Goal: Task Accomplishment & Management: Manage account settings

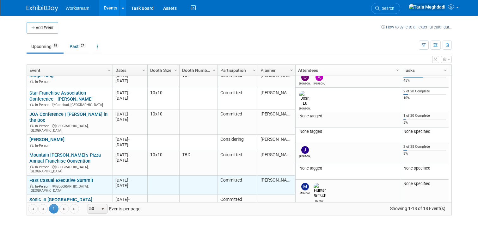
scroll to position [36, 0]
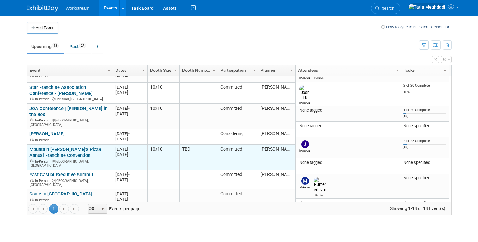
click at [51, 145] on td "Mountain Mike’s Pizza Annual Franchise Convention Mountain Mike’s Pizza Annual …" at bounding box center [70, 157] width 86 height 25
click at [50, 147] on link "Mountain [PERSON_NAME]’s Pizza Annual Franchise Convention" at bounding box center [65, 153] width 72 height 12
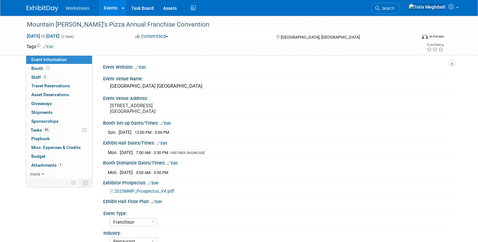
select select "Franchisor"
select select "Restaurant"
select select "TBD"
select select "[PERSON_NAME]"
click at [38, 76] on span "Staff 2" at bounding box center [39, 77] width 16 height 5
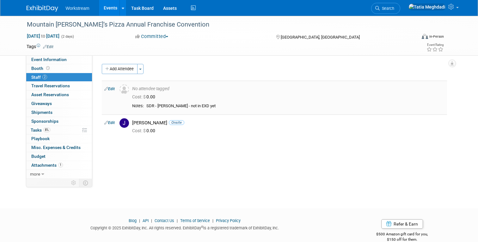
click at [112, 89] on link "Edit" at bounding box center [109, 89] width 10 height 4
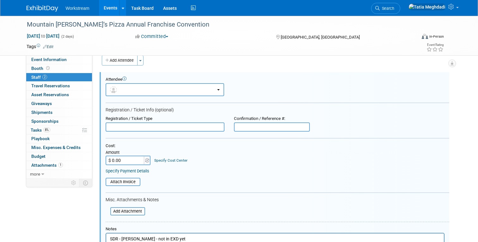
scroll to position [9, 0]
click at [158, 89] on button "button" at bounding box center [165, 89] width 119 height 13
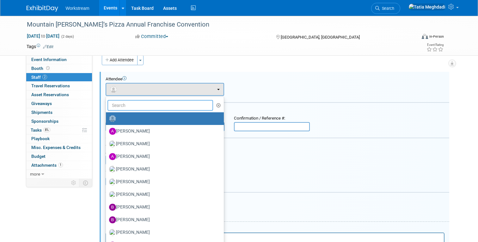
click at [148, 105] on input "text" at bounding box center [161, 105] width 106 height 11
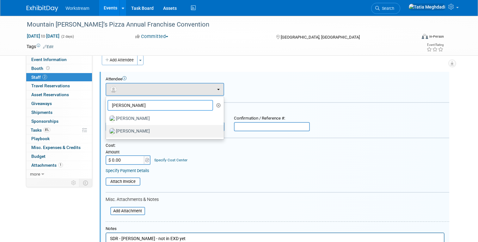
type input "josh"
click at [124, 131] on label "Josh Lu" at bounding box center [163, 131] width 109 height 10
click at [107, 131] on input "Josh Lu" at bounding box center [105, 130] width 4 height 4
select select "91398b7d-eed4-40a6-9076-1dba439c219d"
select select "100"
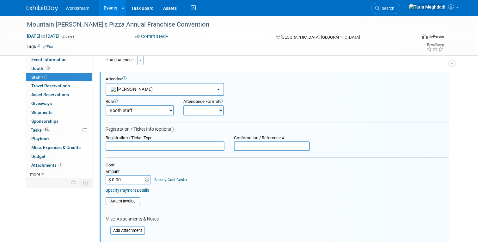
click at [198, 111] on select "Onsite Remote" at bounding box center [204, 110] width 41 height 10
select select "1"
click at [184, 105] on select "Onsite Remote" at bounding box center [204, 110] width 41 height 10
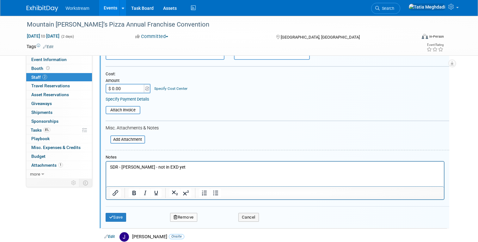
scroll to position [115, 0]
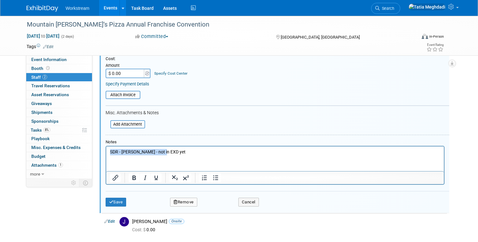
drag, startPoint x: 169, startPoint y: 152, endPoint x: 94, endPoint y: 150, distance: 74.7
click at [106, 150] on html "SDR - JEAN - not in EXD yet" at bounding box center [275, 151] width 338 height 9
click at [117, 204] on button "Save" at bounding box center [116, 202] width 21 height 9
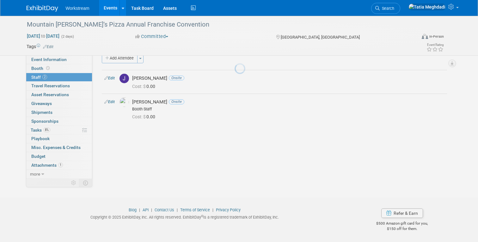
scroll to position [11, 0]
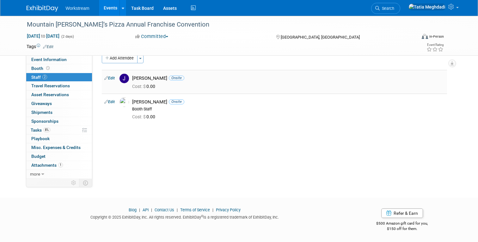
click at [112, 77] on link "Edit" at bounding box center [109, 78] width 10 height 4
select select "20cb5cae-1039-4ac2-a505-cccd59d0ad7f"
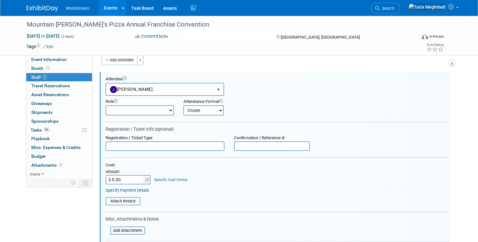
scroll to position [9, 0]
click at [144, 86] on button "Jacob Davis" at bounding box center [165, 89] width 119 height 13
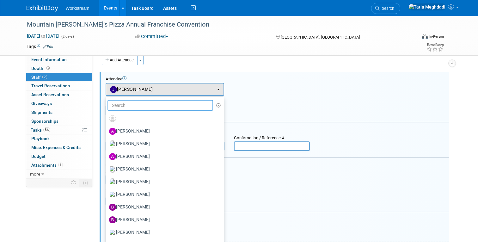
click at [139, 104] on input "text" at bounding box center [161, 105] width 106 height 11
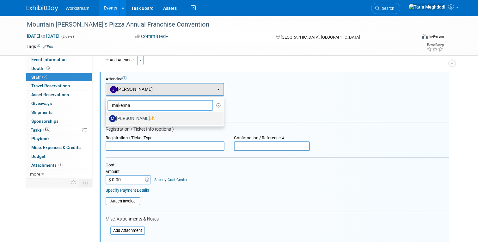
type input "makenna"
click at [128, 117] on label "Makenna Clark" at bounding box center [163, 119] width 109 height 10
click at [107, 117] on input "Makenna Clark" at bounding box center [105, 118] width 4 height 4
select select "bcf1b786-11a6-44bc-b92c-f151e6ef73b6"
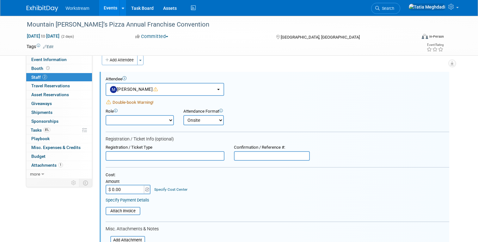
click at [138, 118] on select "Booth Staff Demonstrator Host Planner Presenter Sales Representative Set-up/Dis…" at bounding box center [140, 120] width 68 height 10
click at [106, 115] on select "Booth Staff Demonstrator Host Planner Presenter Sales Representative Set-up/Dis…" at bounding box center [140, 120] width 68 height 10
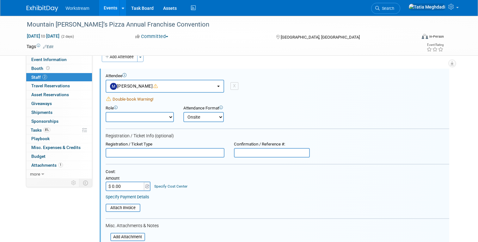
click at [337, 72] on div "Add Attendee Toggle Dropdown Quick -Tag Attendees Apply X (me) select all cancel" at bounding box center [275, 200] width 346 height 297
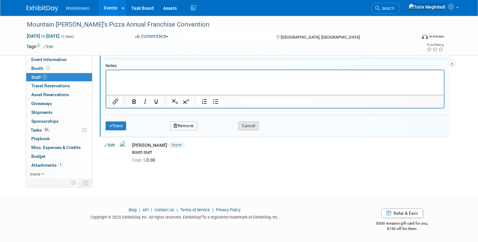
scroll to position [200, 0]
click at [246, 124] on button "Cancel" at bounding box center [249, 126] width 21 height 9
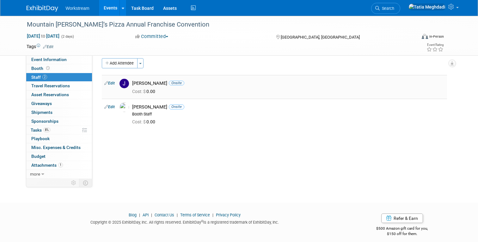
scroll to position [11, 0]
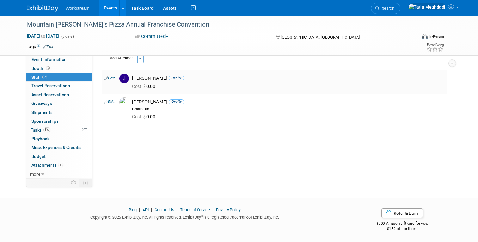
click at [115, 77] on link "Edit" at bounding box center [109, 78] width 10 height 4
select select "20cb5cae-1039-4ac2-a505-cccd59d0ad7f"
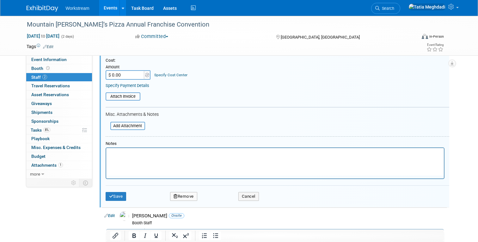
scroll to position [191, 0]
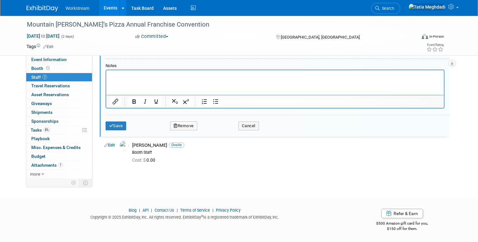
click at [193, 126] on button "Remove" at bounding box center [183, 126] width 27 height 9
click at [221, 132] on link "Yes" at bounding box center [218, 131] width 18 height 10
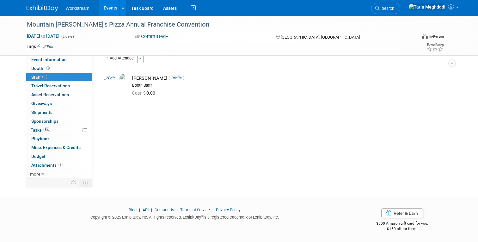
scroll to position [0, 0]
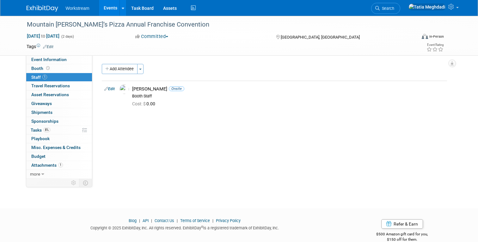
click at [111, 5] on link "Events" at bounding box center [110, 8] width 23 height 16
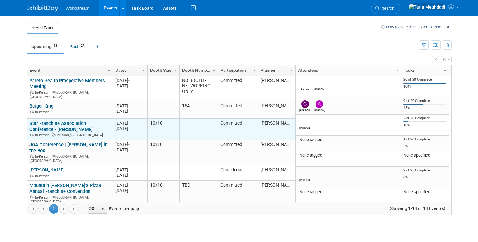
click at [64, 121] on link "Star Franchise Association Conference - [PERSON_NAME]" at bounding box center [60, 127] width 63 height 12
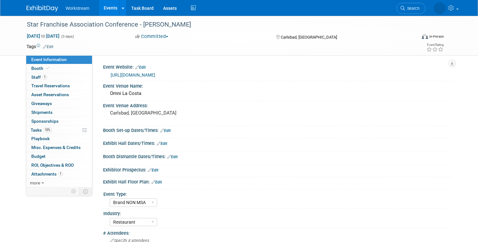
select select "Brand NON MSA"
select select "Restaurant"
select select "TBD"
select select "[PERSON_NAME]"
click at [38, 75] on span "Staff 1" at bounding box center [39, 77] width 16 height 5
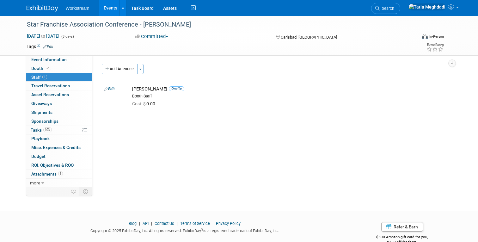
click at [108, 6] on link "Events" at bounding box center [110, 8] width 23 height 16
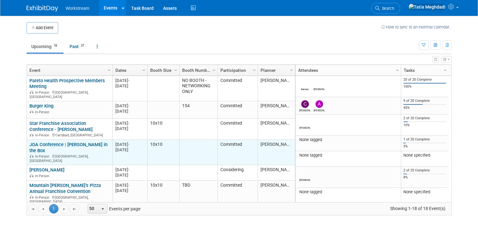
click at [57, 142] on link "JOA Conference | [PERSON_NAME] in the Box" at bounding box center [68, 148] width 78 height 12
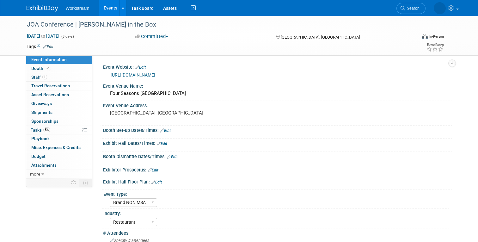
select select "Brand NON MSA"
select select "Restaurant"
select select "[PERSON_NAME]"
click at [39, 74] on link "1 Staff 1" at bounding box center [59, 77] width 66 height 9
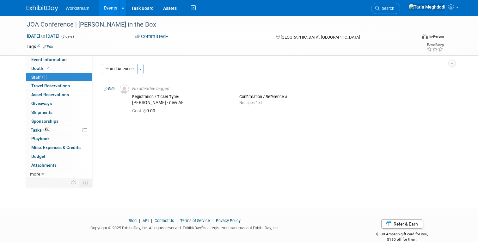
click at [116, 10] on link "Events" at bounding box center [110, 8] width 23 height 16
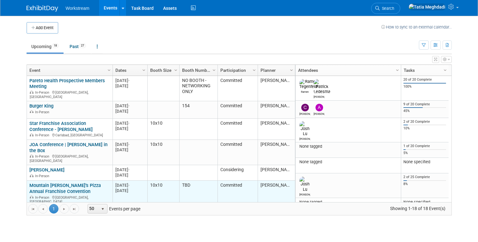
click at [67, 183] on link "Mountain [PERSON_NAME]’s Pizza Annual Franchise Convention" at bounding box center [65, 189] width 72 height 12
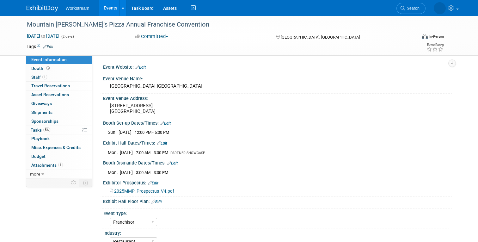
select select "Franchisor"
select select "Restaurant"
select select "TBD"
select select "[PERSON_NAME]"
click at [38, 77] on span "Staff 1" at bounding box center [39, 77] width 16 height 5
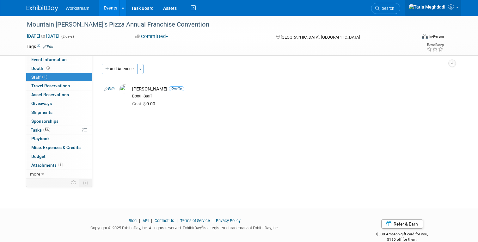
click at [452, 9] on icon at bounding box center [452, 7] width 7 height 6
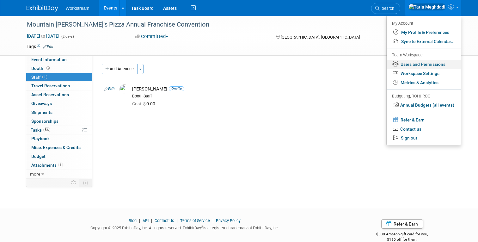
click at [430, 63] on link "Users and Permissions" at bounding box center [424, 64] width 74 height 9
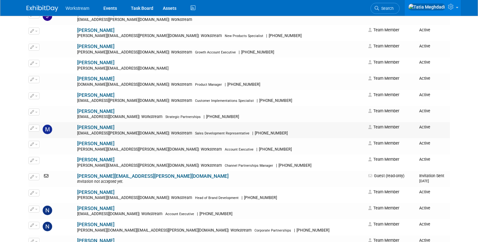
scroll to position [472, 0]
click at [78, 127] on link "Makenna Clark" at bounding box center [95, 128] width 37 height 6
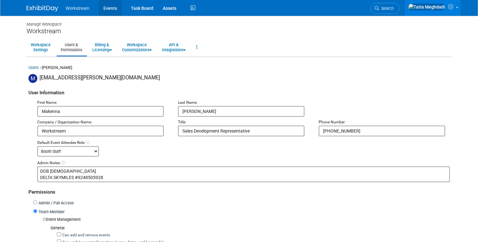
click at [112, 8] on link "Events" at bounding box center [110, 8] width 23 height 16
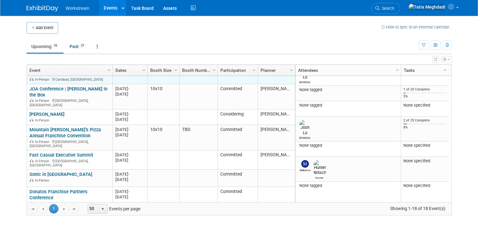
scroll to position [57, 0]
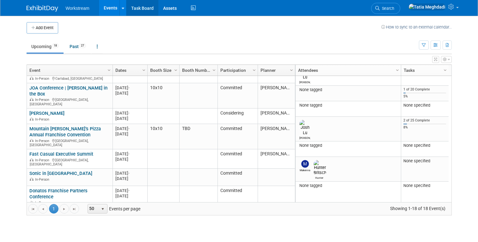
click at [139, 13] on body "Workstream Events Add Event Bulk Upload Events Shareable Event Boards Recently …" at bounding box center [239, 121] width 478 height 242
